Goal: Task Accomplishment & Management: Manage account settings

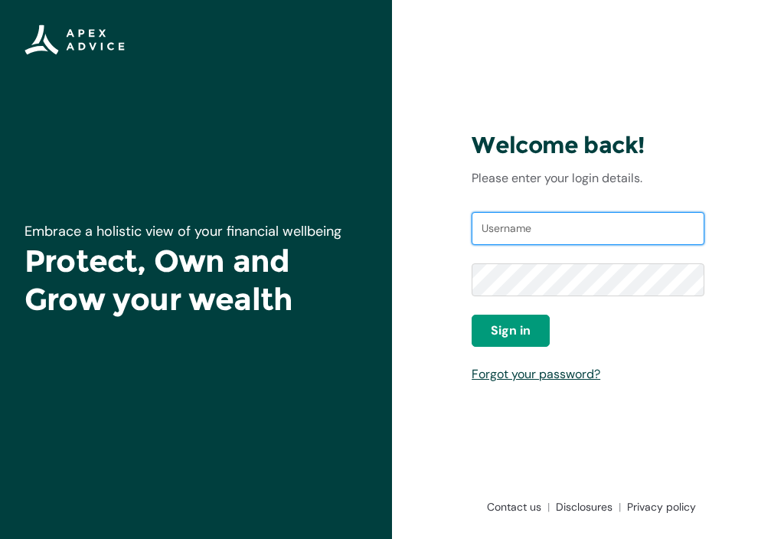
type input "[EMAIL_ADDRESS][DOMAIN_NAME]"
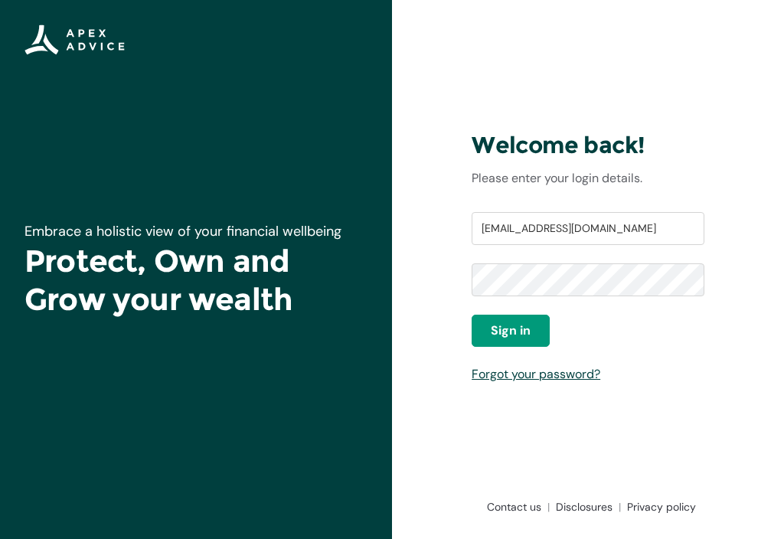
click at [511, 331] on span "Sign in" at bounding box center [511, 331] width 40 height 18
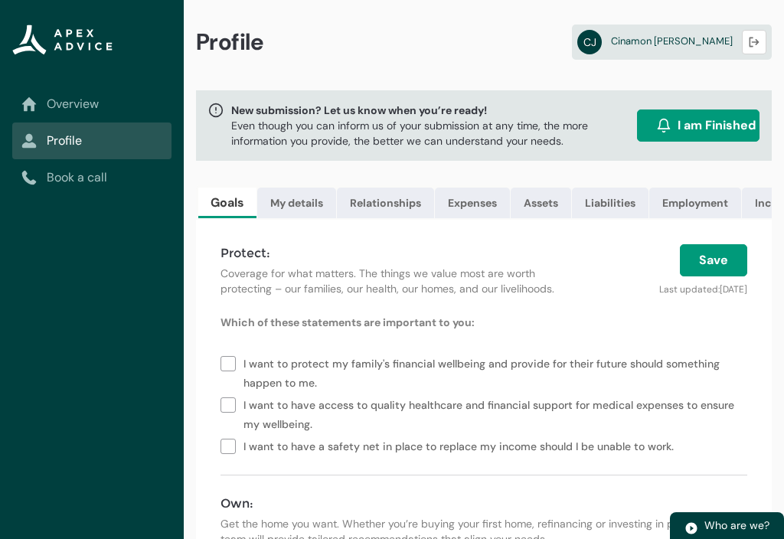
click at [75, 96] on link "Overview" at bounding box center [91, 104] width 141 height 18
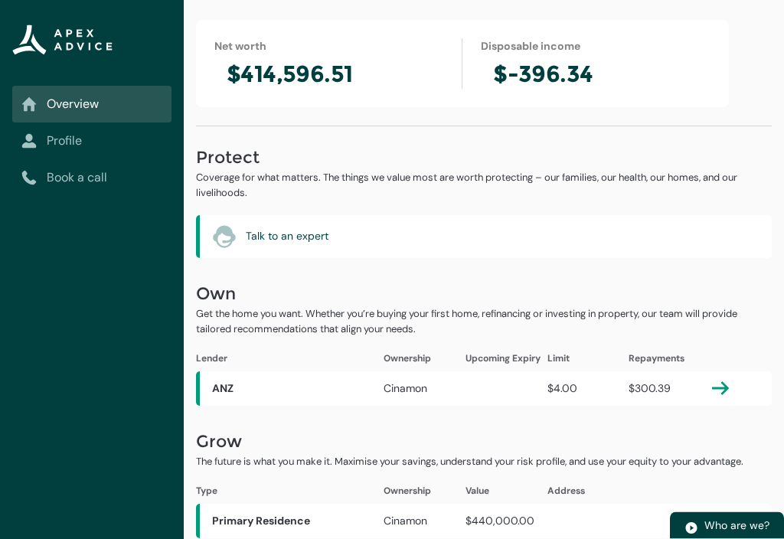
scroll to position [100, 0]
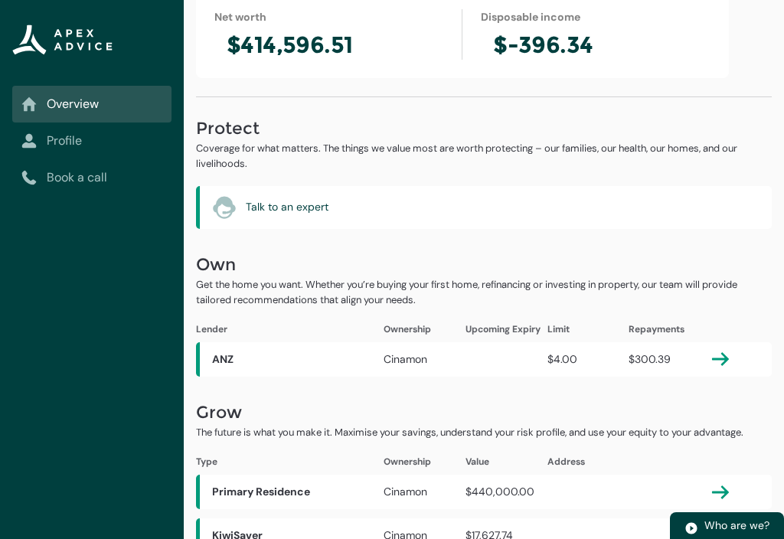
click at [726, 493] on lightning-primitive-icon "button" at bounding box center [720, 492] width 18 height 18
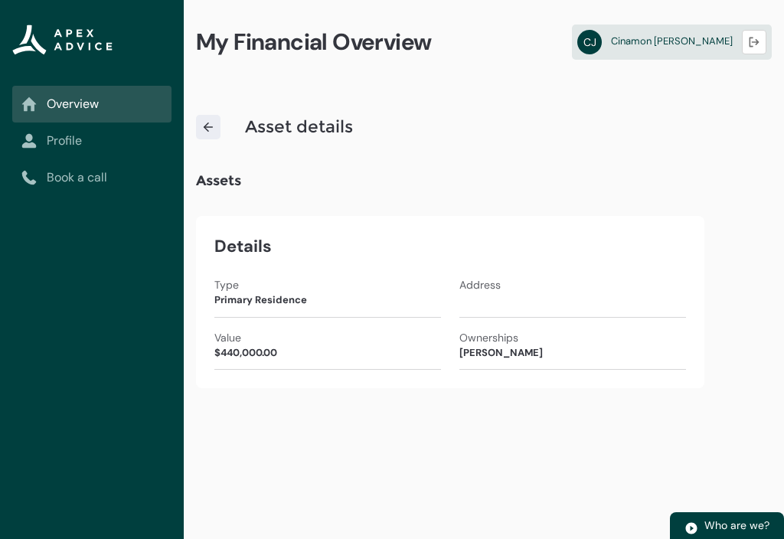
click at [212, 129] on img at bounding box center [208, 127] width 14 height 14
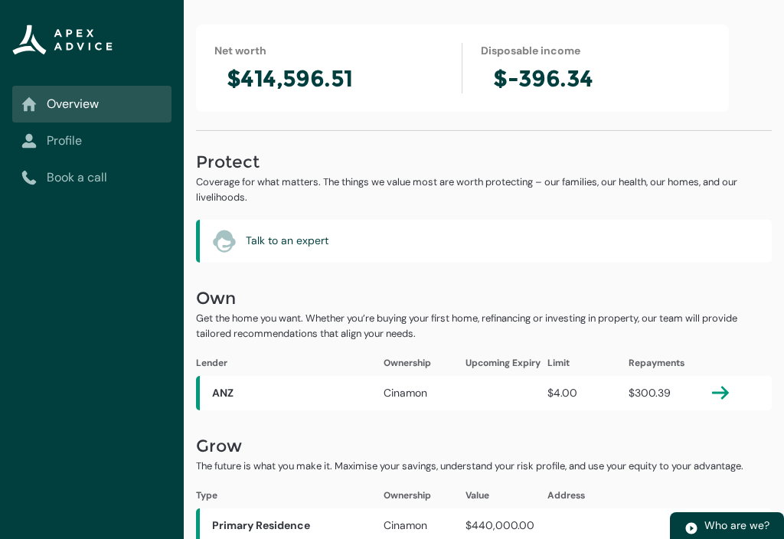
scroll to position [100, 0]
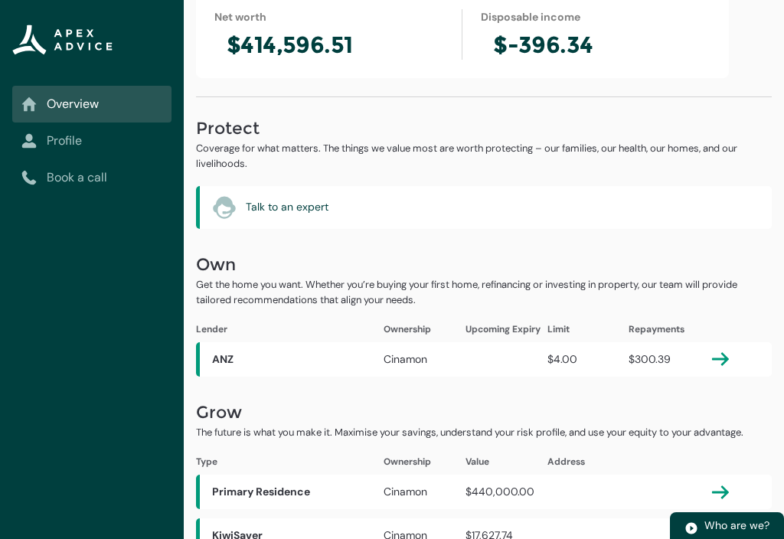
click at [70, 144] on link "Profile" at bounding box center [91, 141] width 141 height 18
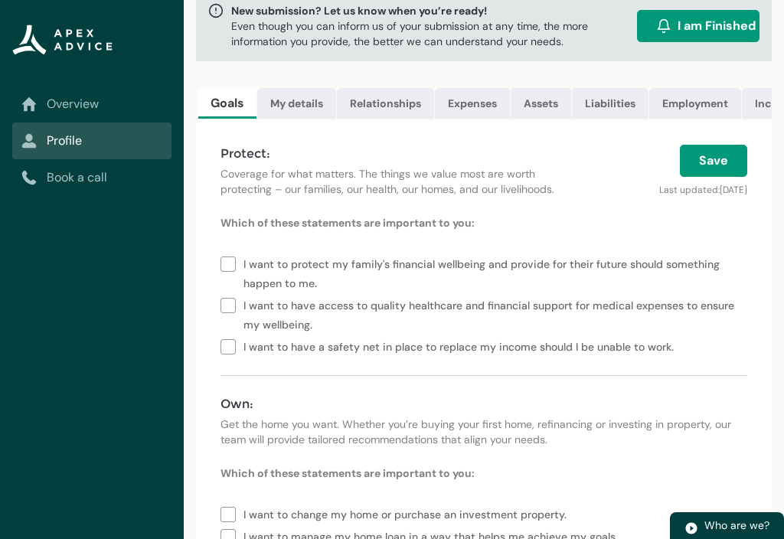
scroll to position [0, 0]
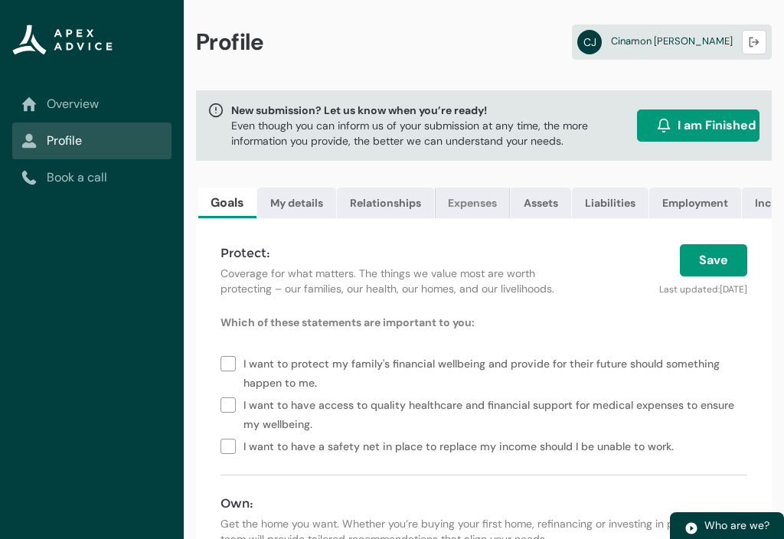
click at [477, 204] on link "Expenses" at bounding box center [472, 203] width 75 height 31
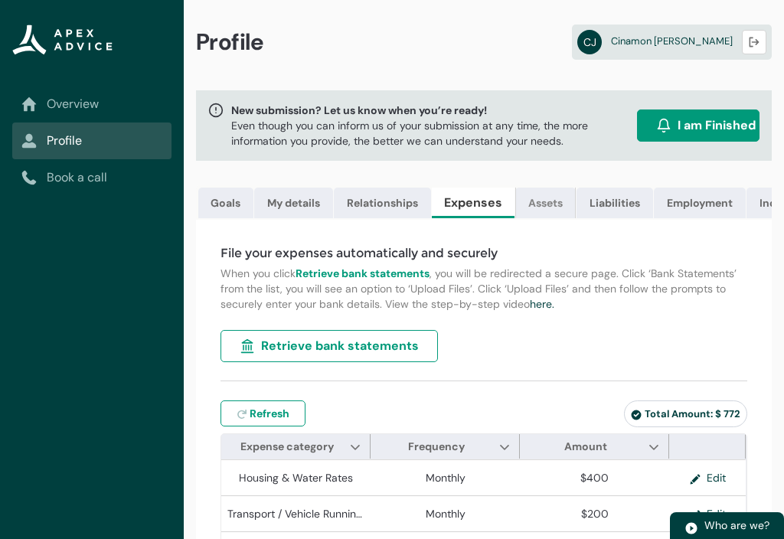
click at [550, 210] on link "Assets" at bounding box center [545, 203] width 60 height 31
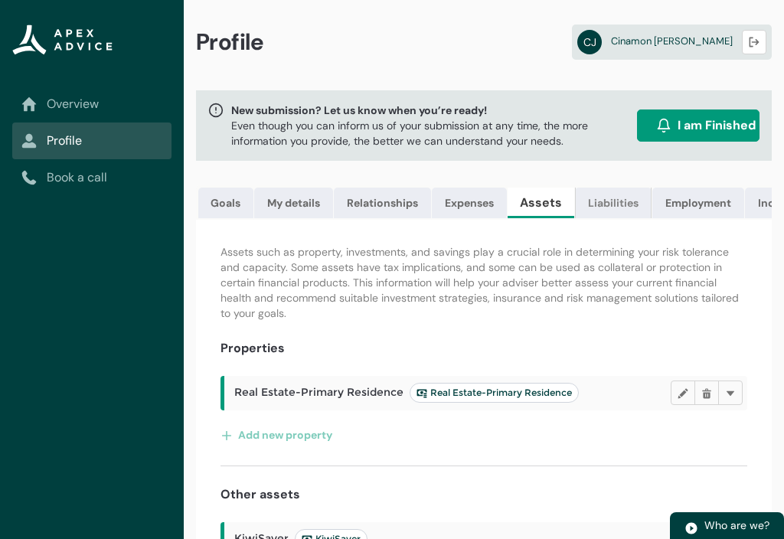
click at [612, 205] on link "Liabilities" at bounding box center [613, 203] width 77 height 31
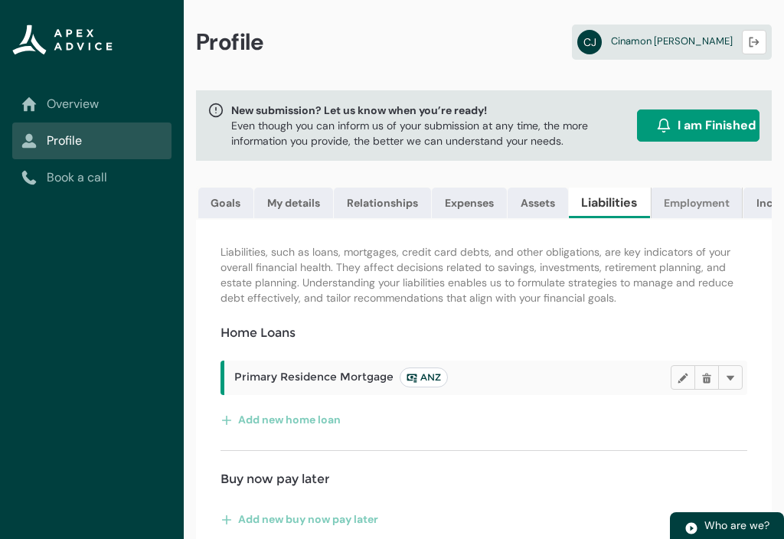
click at [697, 204] on link "Employment" at bounding box center [697, 203] width 92 height 31
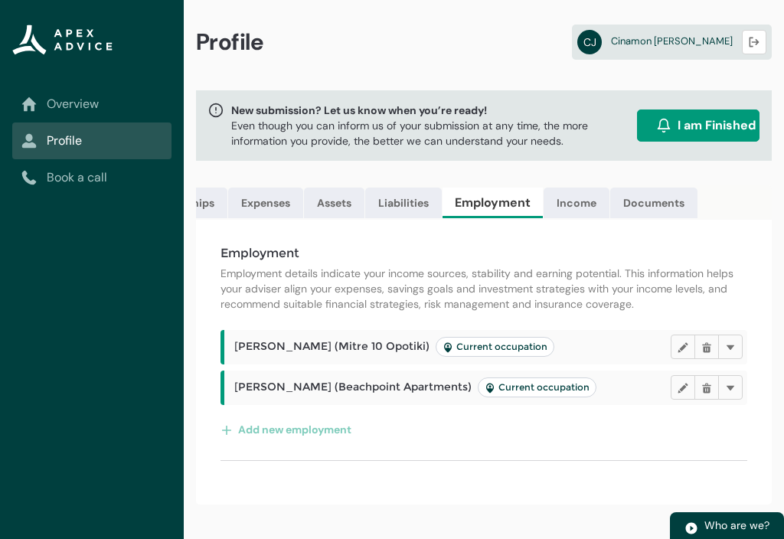
scroll to position [0, 206]
click at [656, 204] on link "Documents" at bounding box center [653, 203] width 87 height 31
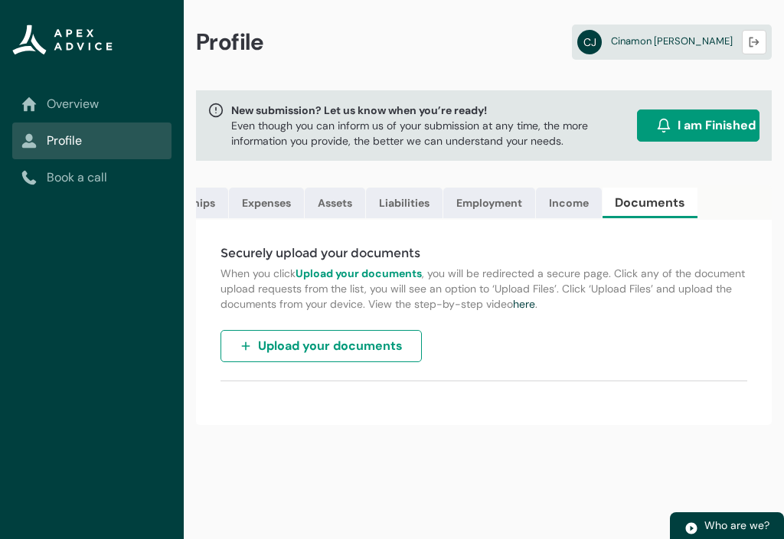
scroll to position [0, 205]
click at [570, 204] on link "Income" at bounding box center [569, 203] width 66 height 31
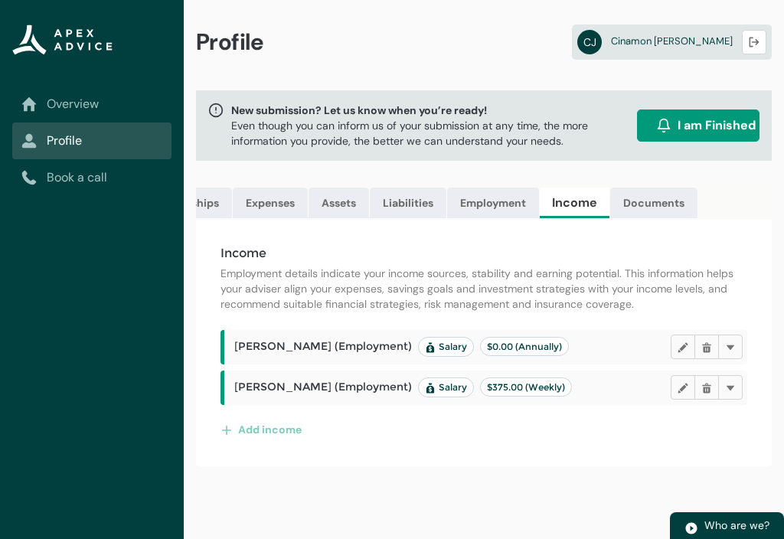
scroll to position [0, 202]
